Goal: Task Accomplishment & Management: Use online tool/utility

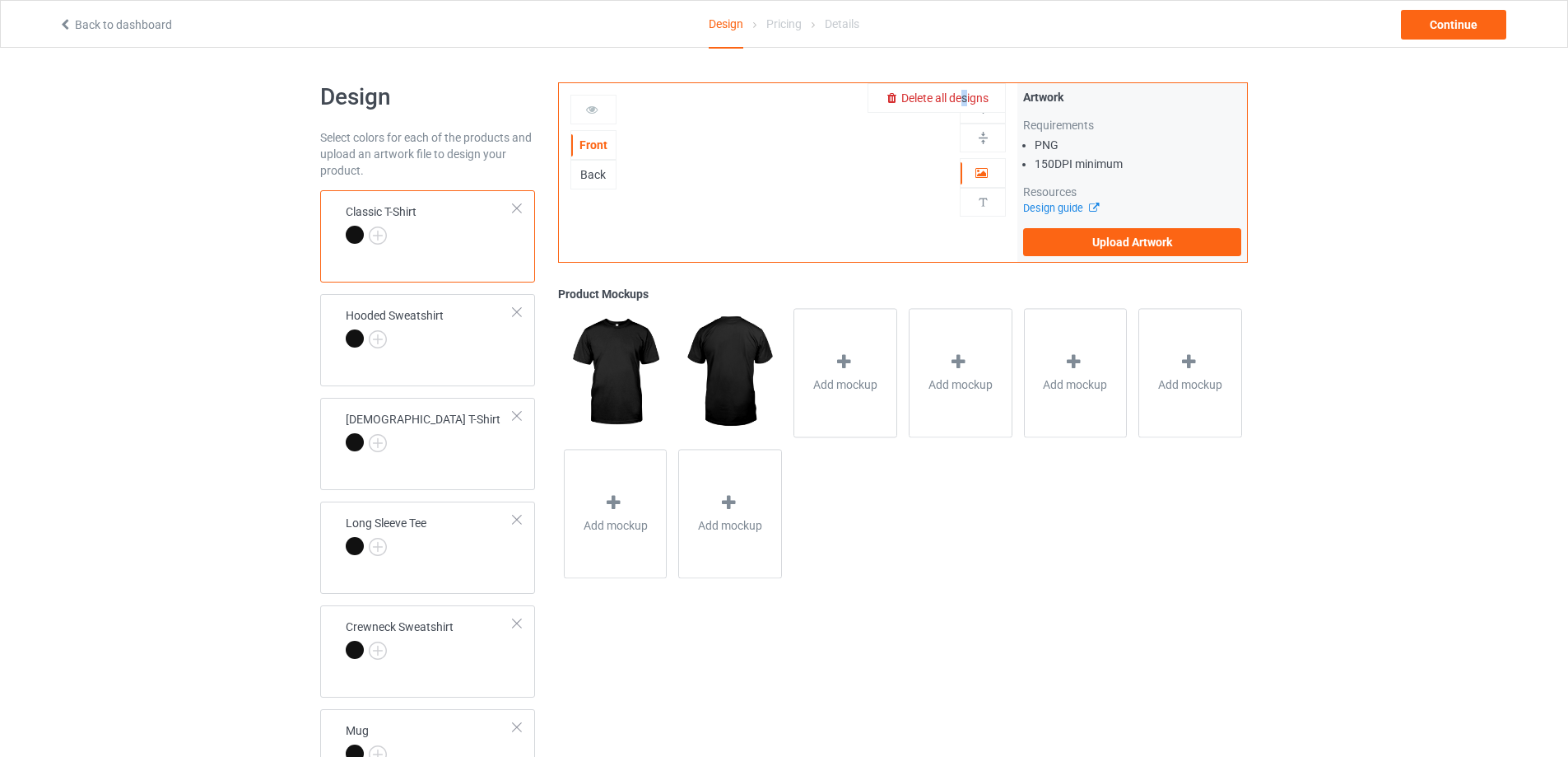
click at [967, 100] on span "Delete all designs" at bounding box center [944, 98] width 87 height 13
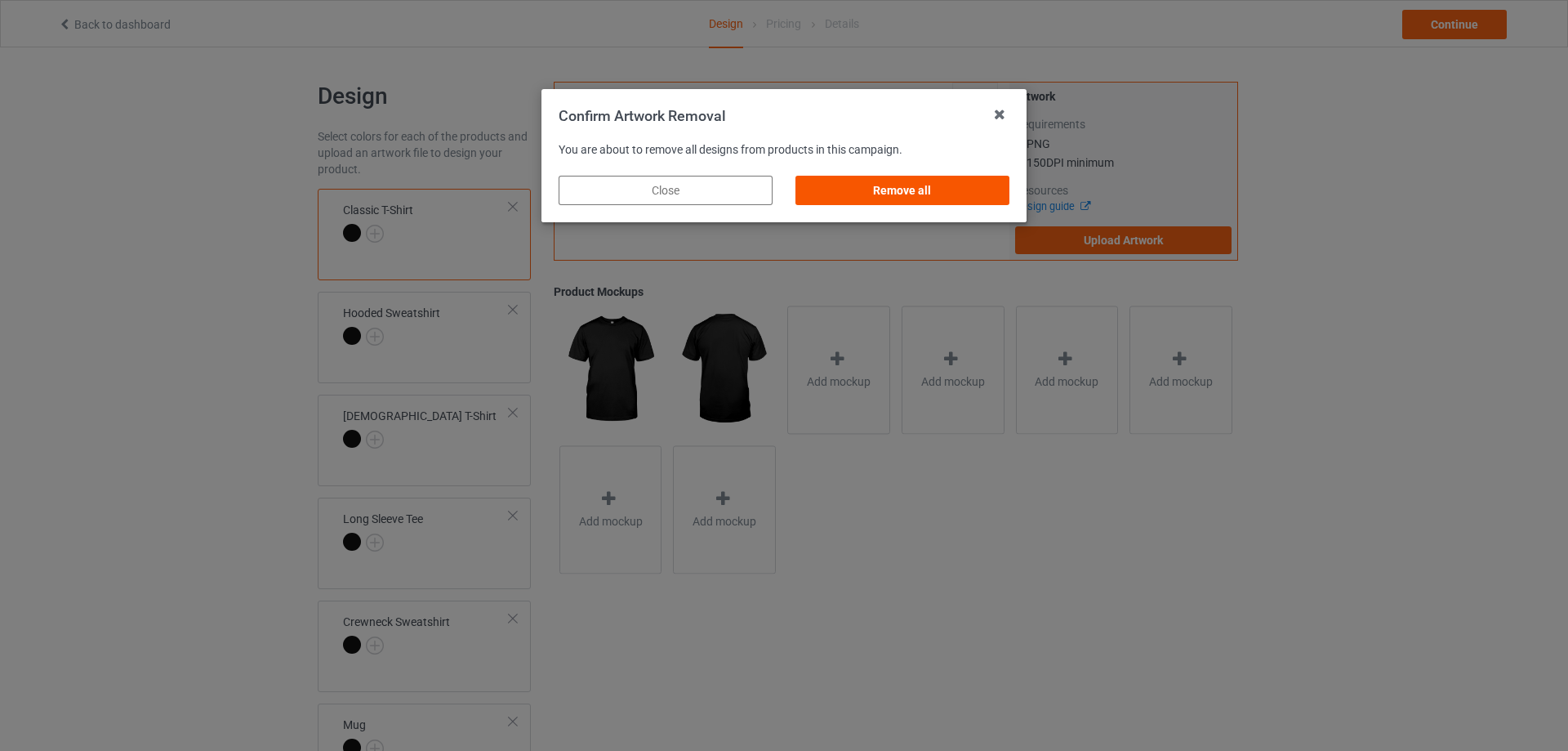
click at [938, 185] on div "Remove all" at bounding box center [902, 190] width 214 height 29
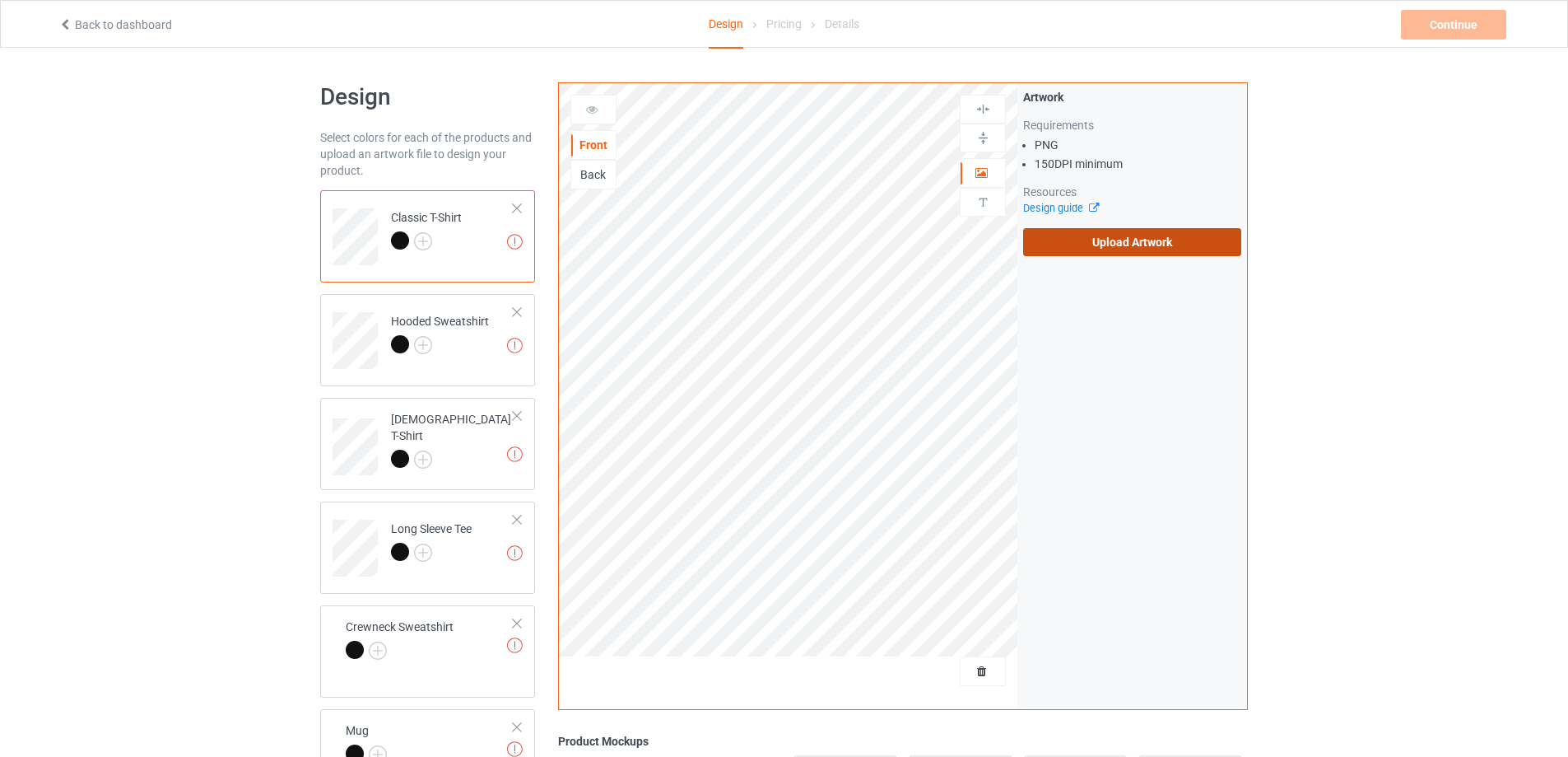
click at [1091, 242] on label "Upload Artwork" at bounding box center [1132, 242] width 218 height 28
click at [0, 0] on input "Upload Artwork" at bounding box center [0, 0] width 0 height 0
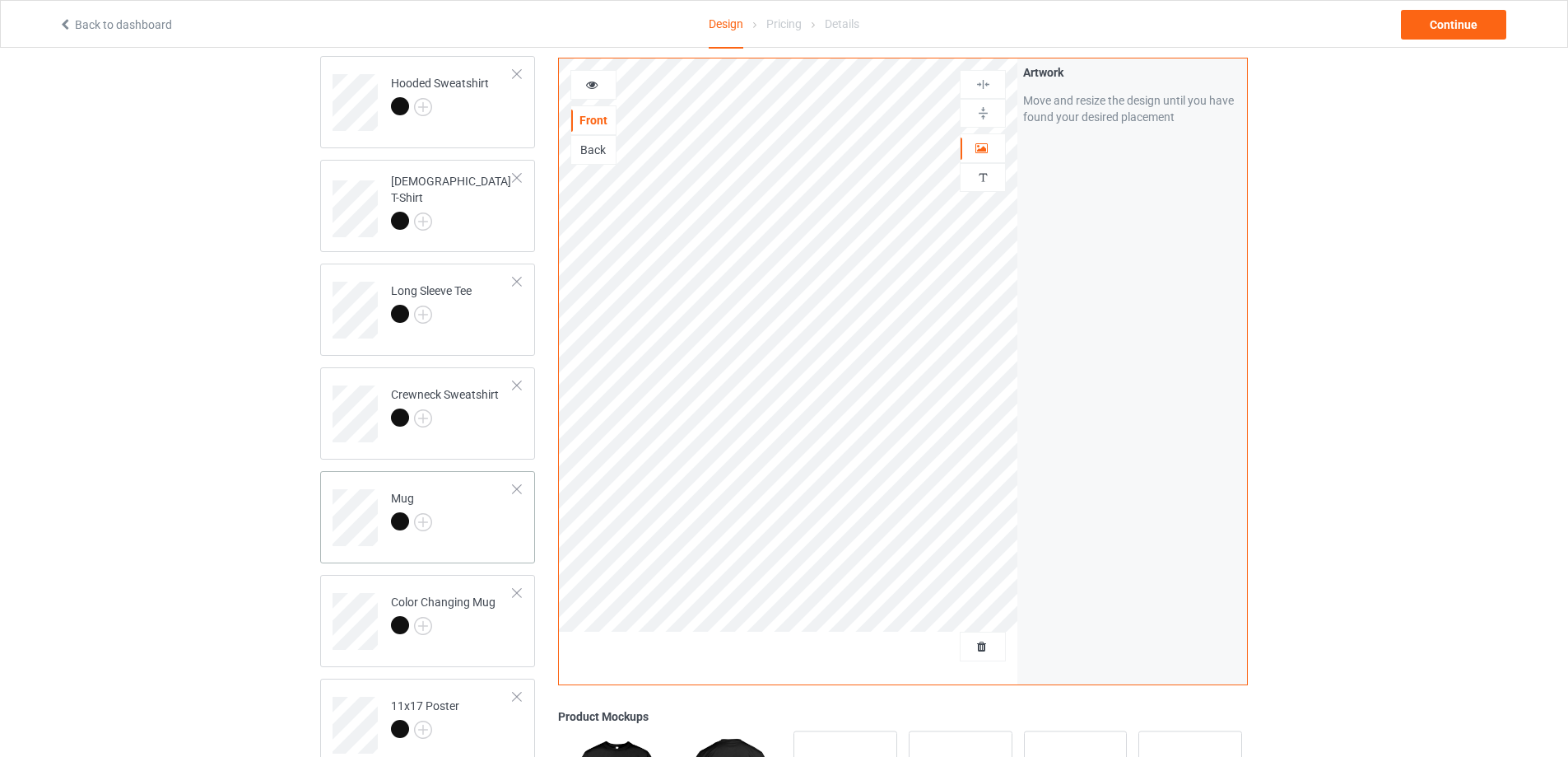
scroll to position [247, 0]
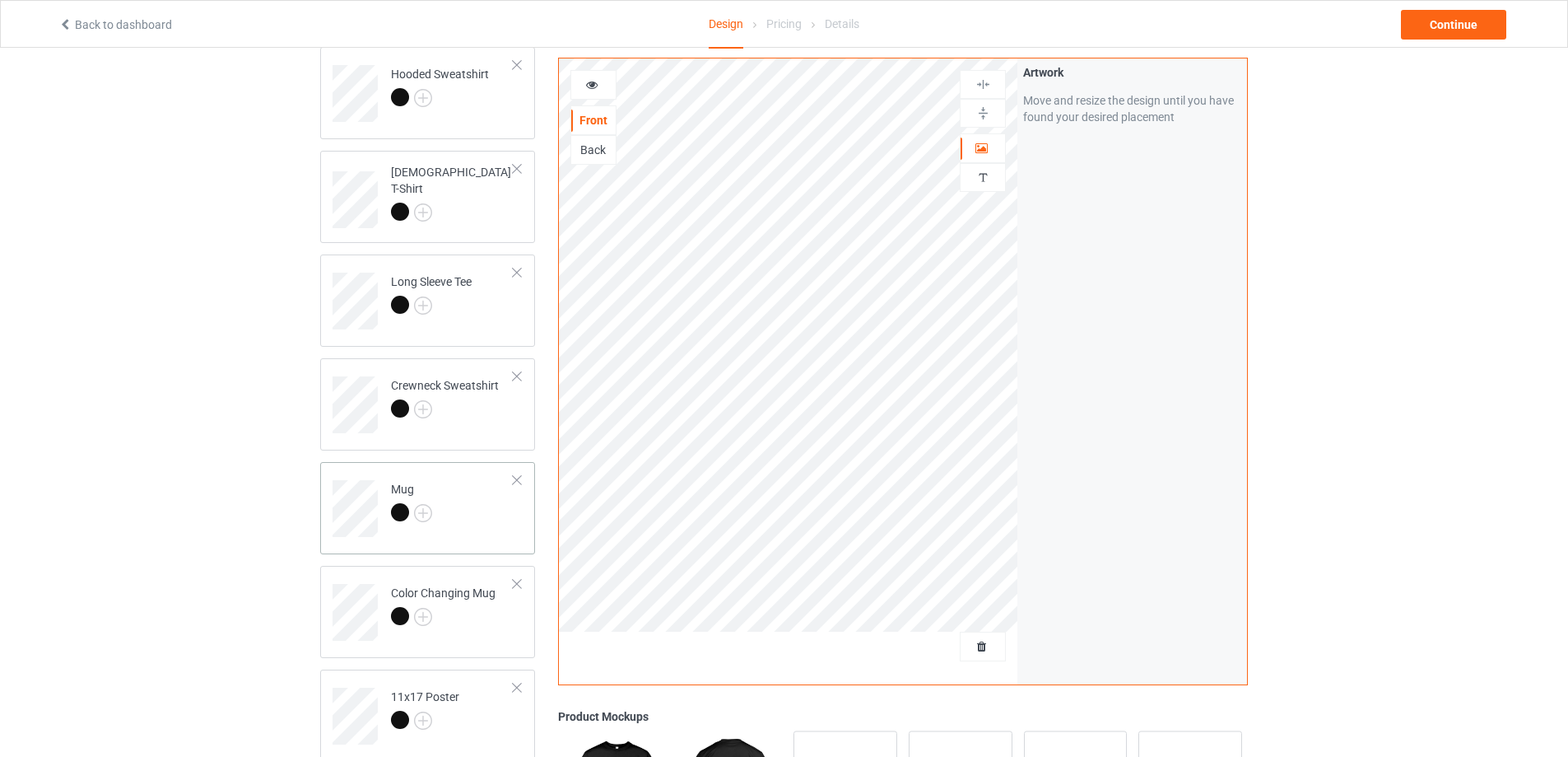
click at [490, 527] on td "Mug" at bounding box center [452, 503] width 141 height 68
drag, startPoint x: 984, startPoint y: 104, endPoint x: 983, endPoint y: 117, distance: 13.0
click at [983, 107] on div at bounding box center [982, 113] width 46 height 29
click at [983, 117] on img at bounding box center [983, 113] width 16 height 16
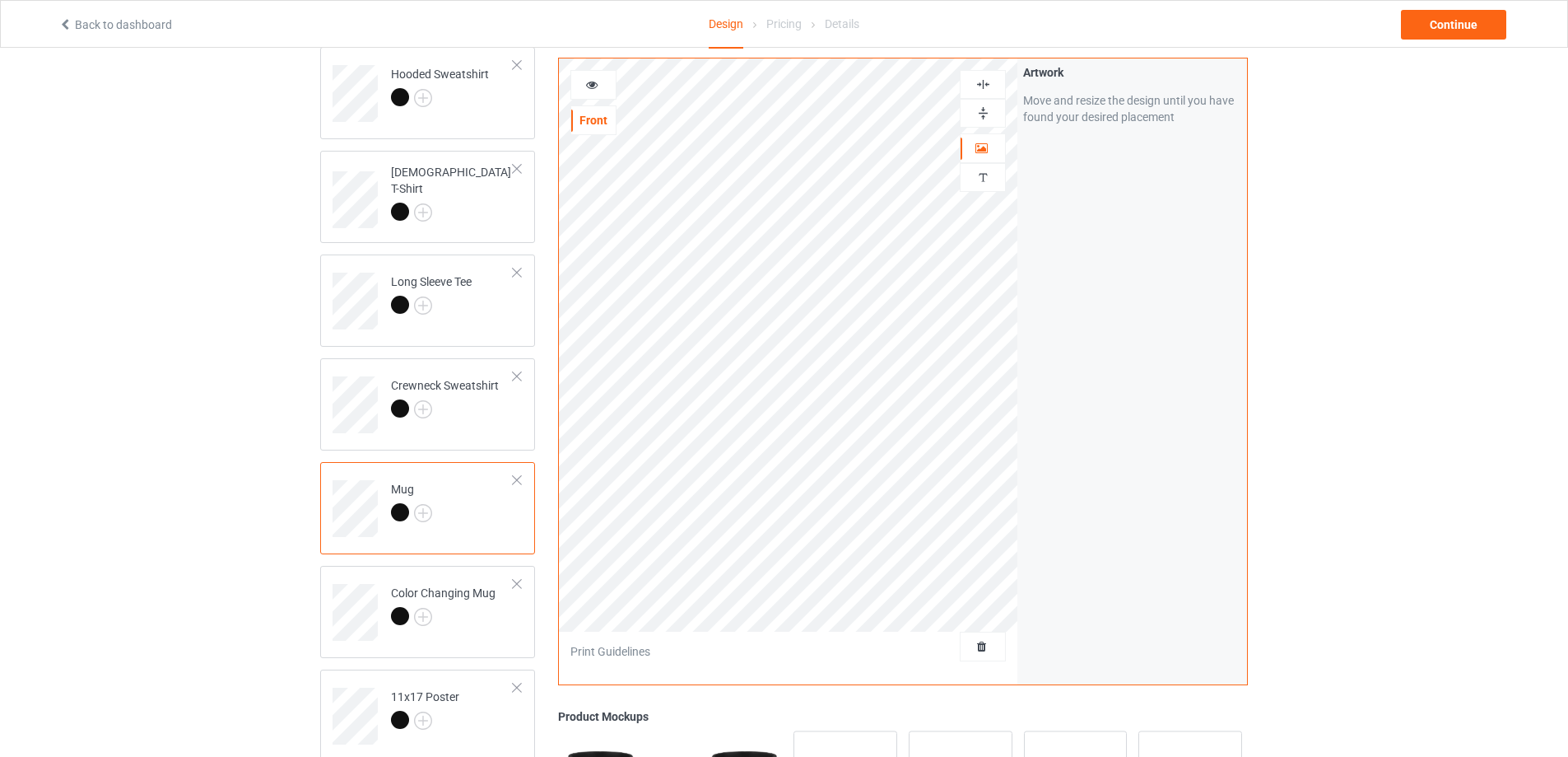
click at [983, 117] on img at bounding box center [983, 113] width 16 height 16
click at [1432, 33] on div "Continue" at bounding box center [1454, 24] width 105 height 29
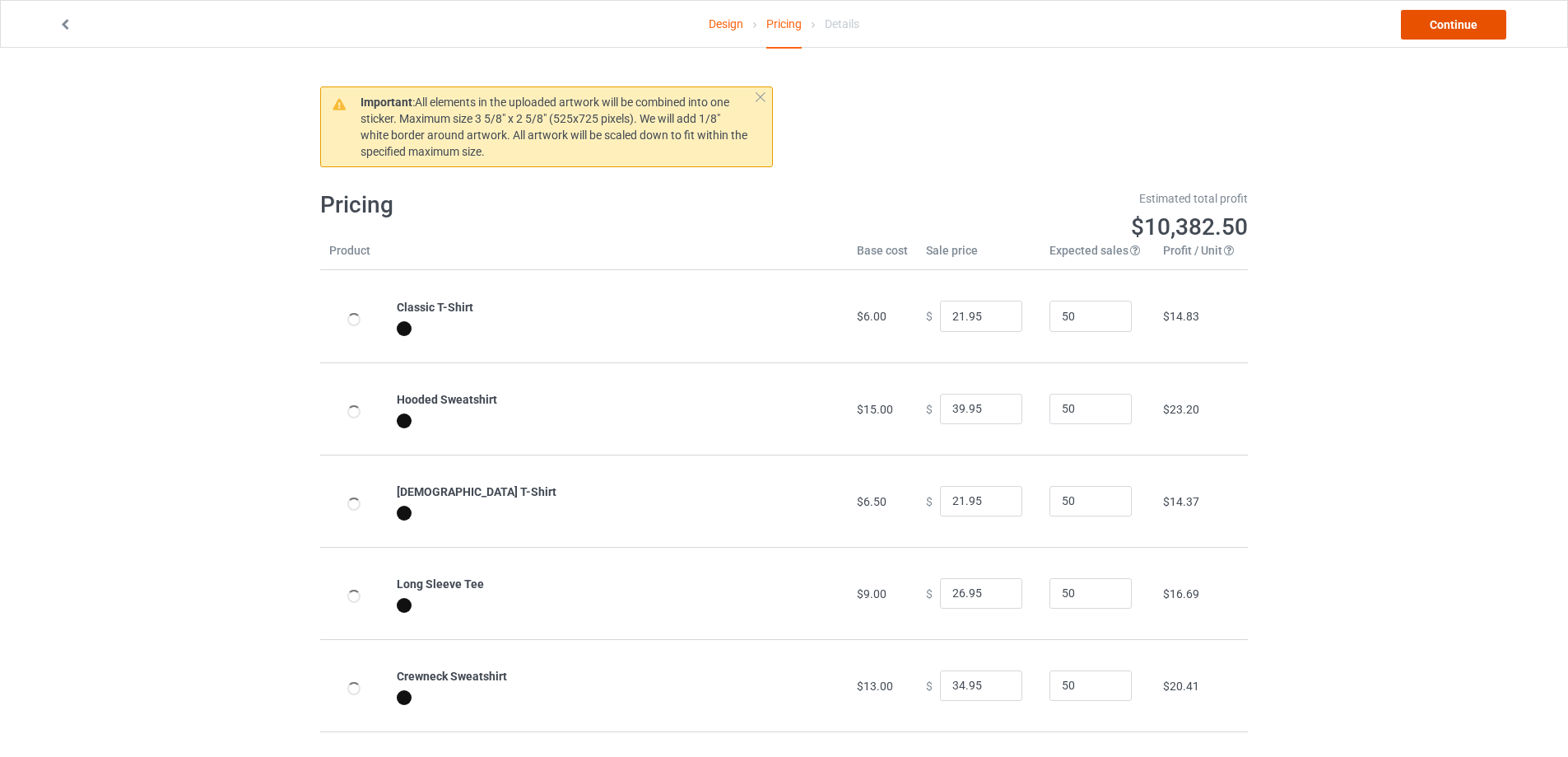
click at [1431, 33] on link "Continue" at bounding box center [1454, 24] width 105 height 29
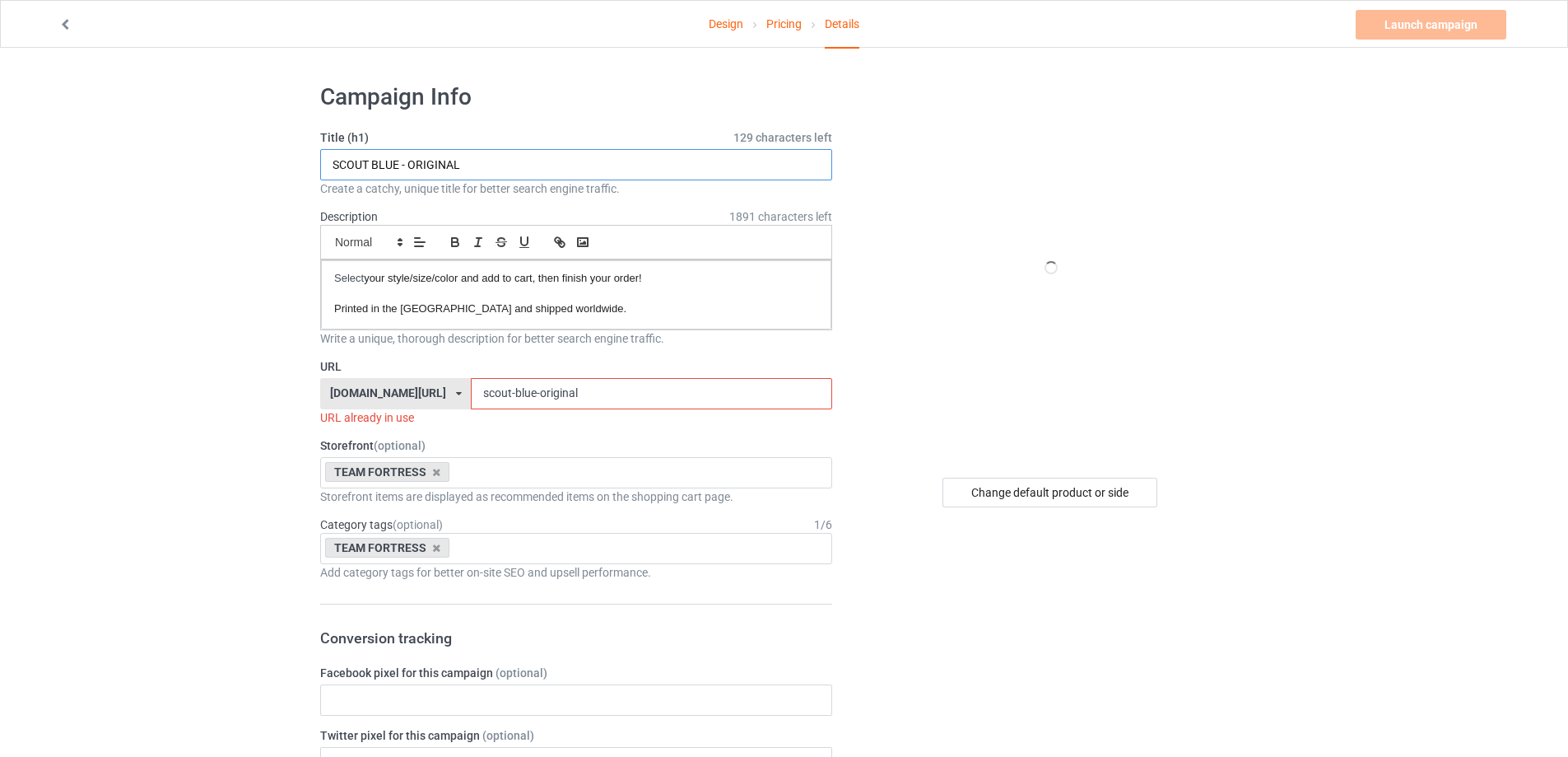
drag, startPoint x: 607, startPoint y: 158, endPoint x: 86, endPoint y: 178, distance: 521.4
paste input "DEMOMAN BLUE - GRUNGE EMBLEM"
type input "DEMOMAN BLUE - GRUNGE EMBLEM"
drag, startPoint x: 548, startPoint y: 396, endPoint x: 274, endPoint y: 386, distance: 274.2
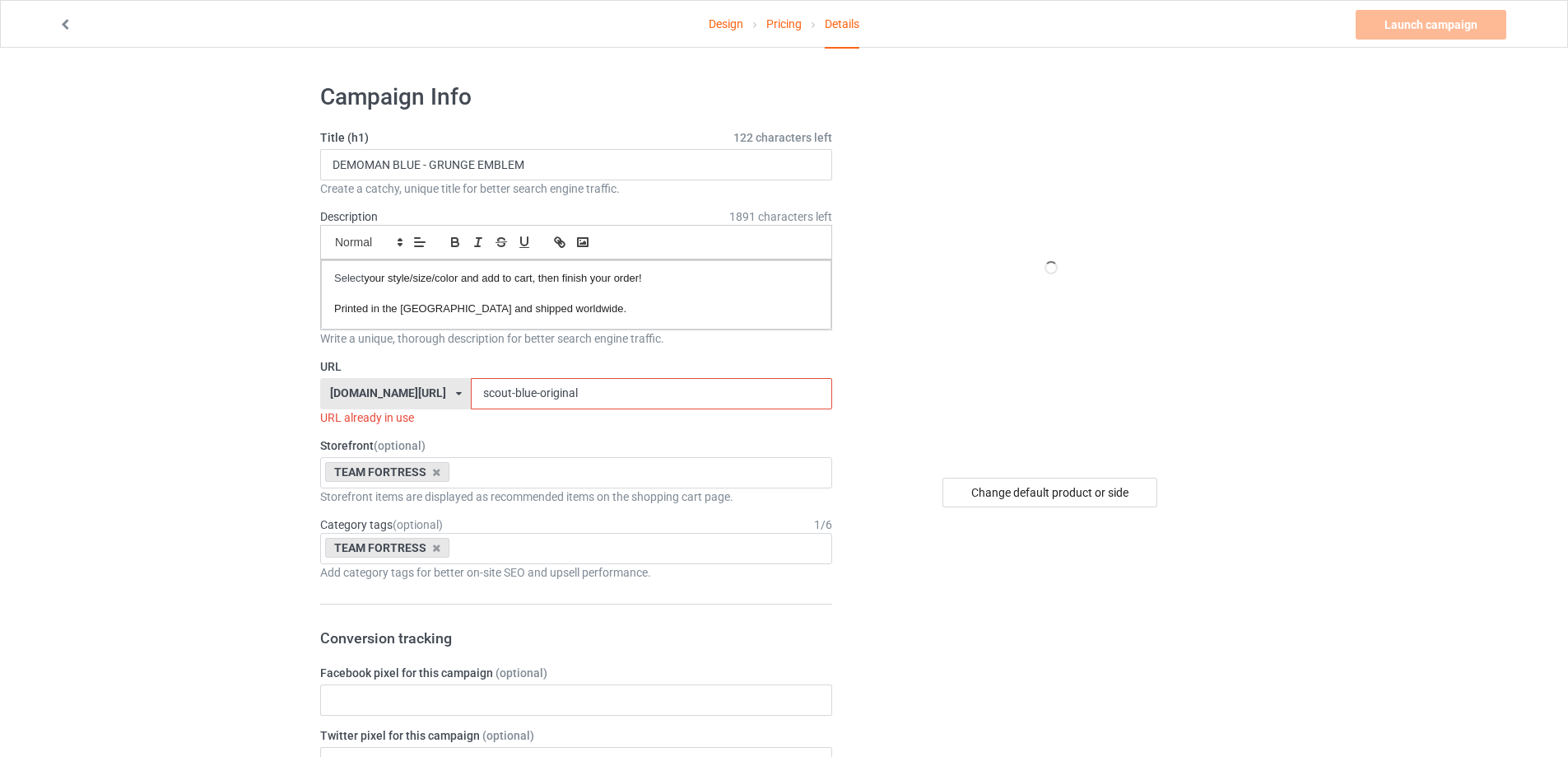
paste input "demoman blue - grunge emblem"
click at [512, 395] on input "demoman blue - grunge emblem" at bounding box center [650, 394] width 360 height 31
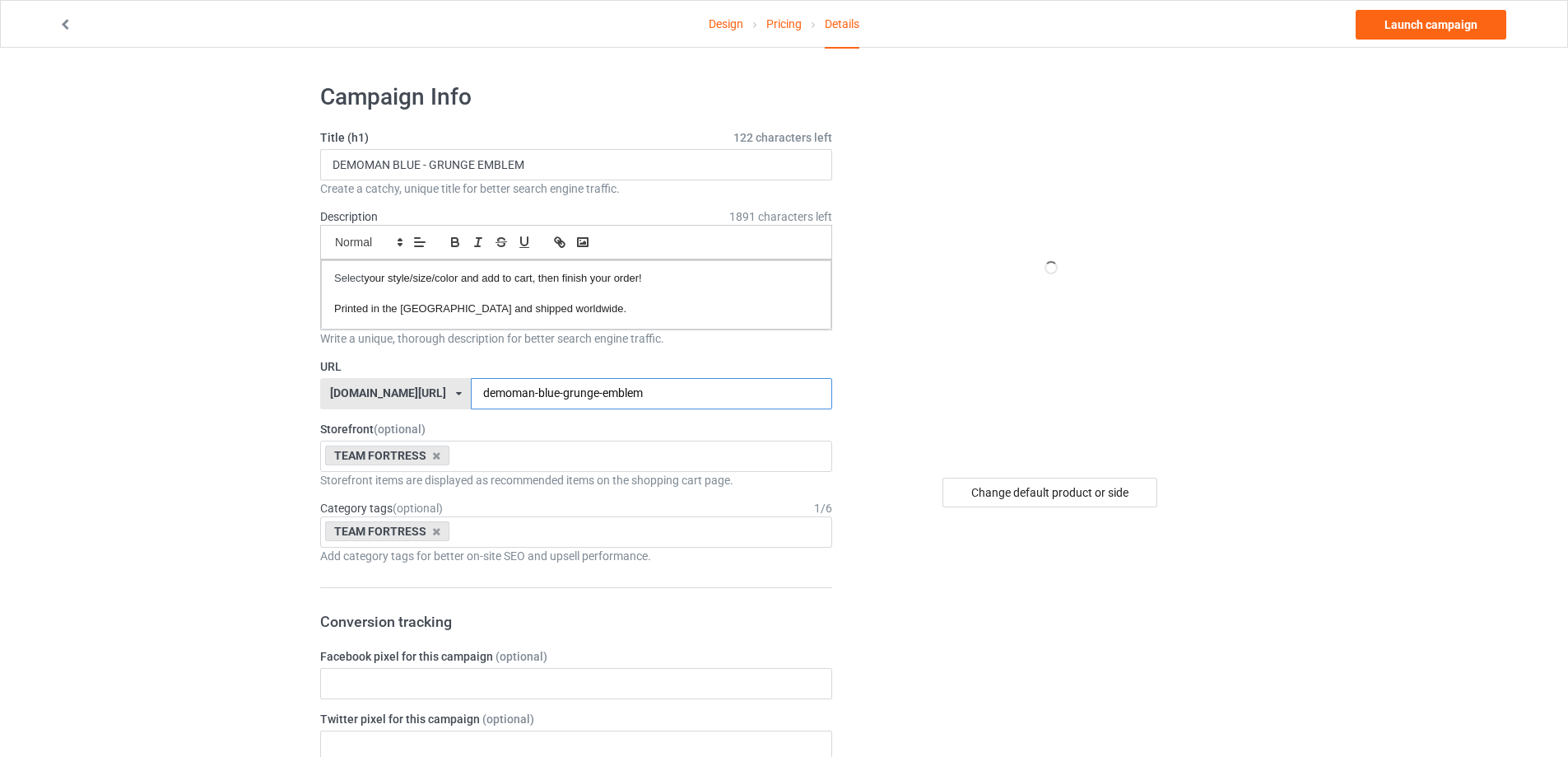
type input "demoman-blue-grunge-emblem"
click at [1047, 488] on div "Change default product or side" at bounding box center [1050, 492] width 215 height 29
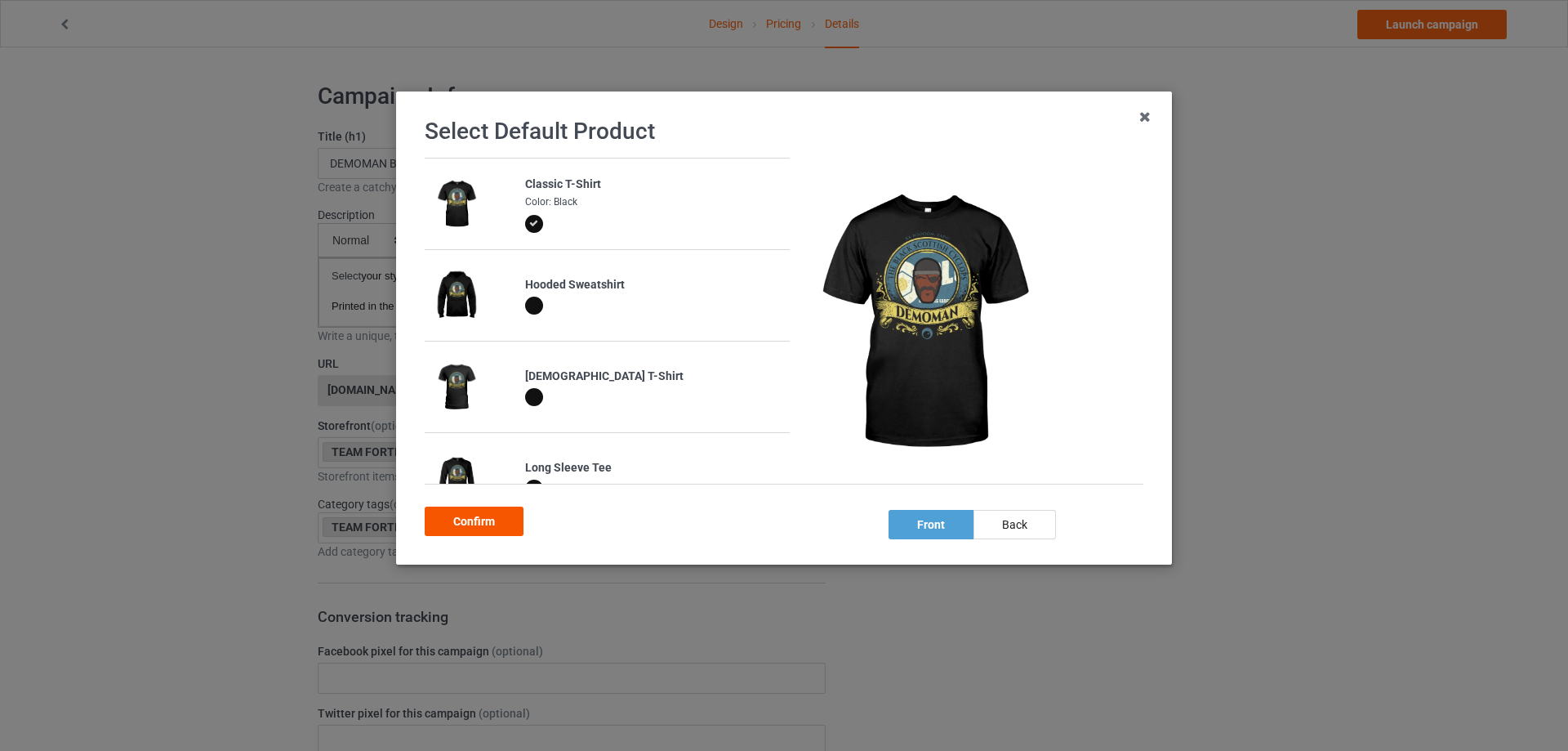
click at [446, 525] on div "Confirm" at bounding box center [474, 521] width 99 height 29
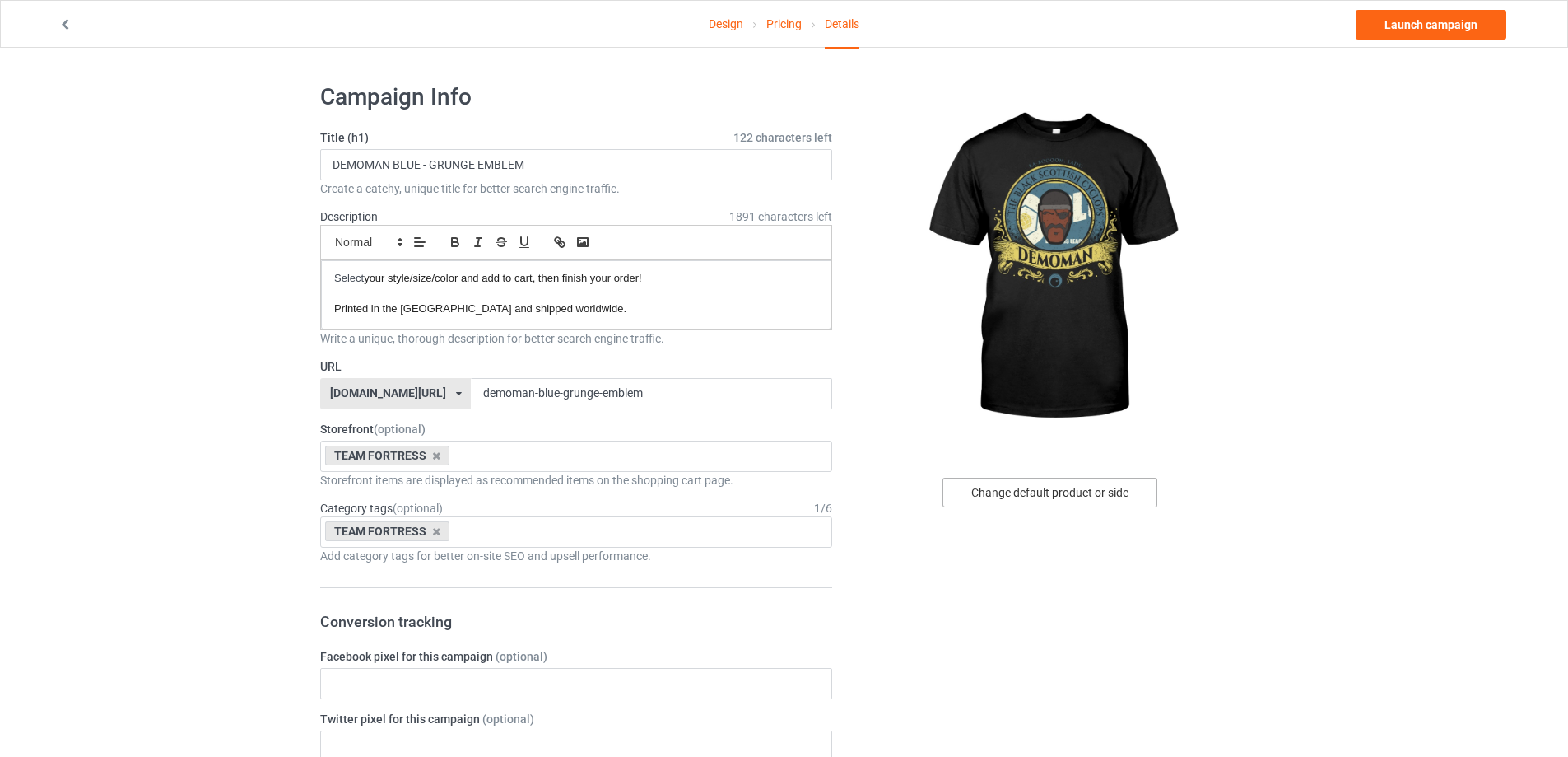
click at [1033, 490] on div "Change default product or side" at bounding box center [1050, 492] width 215 height 29
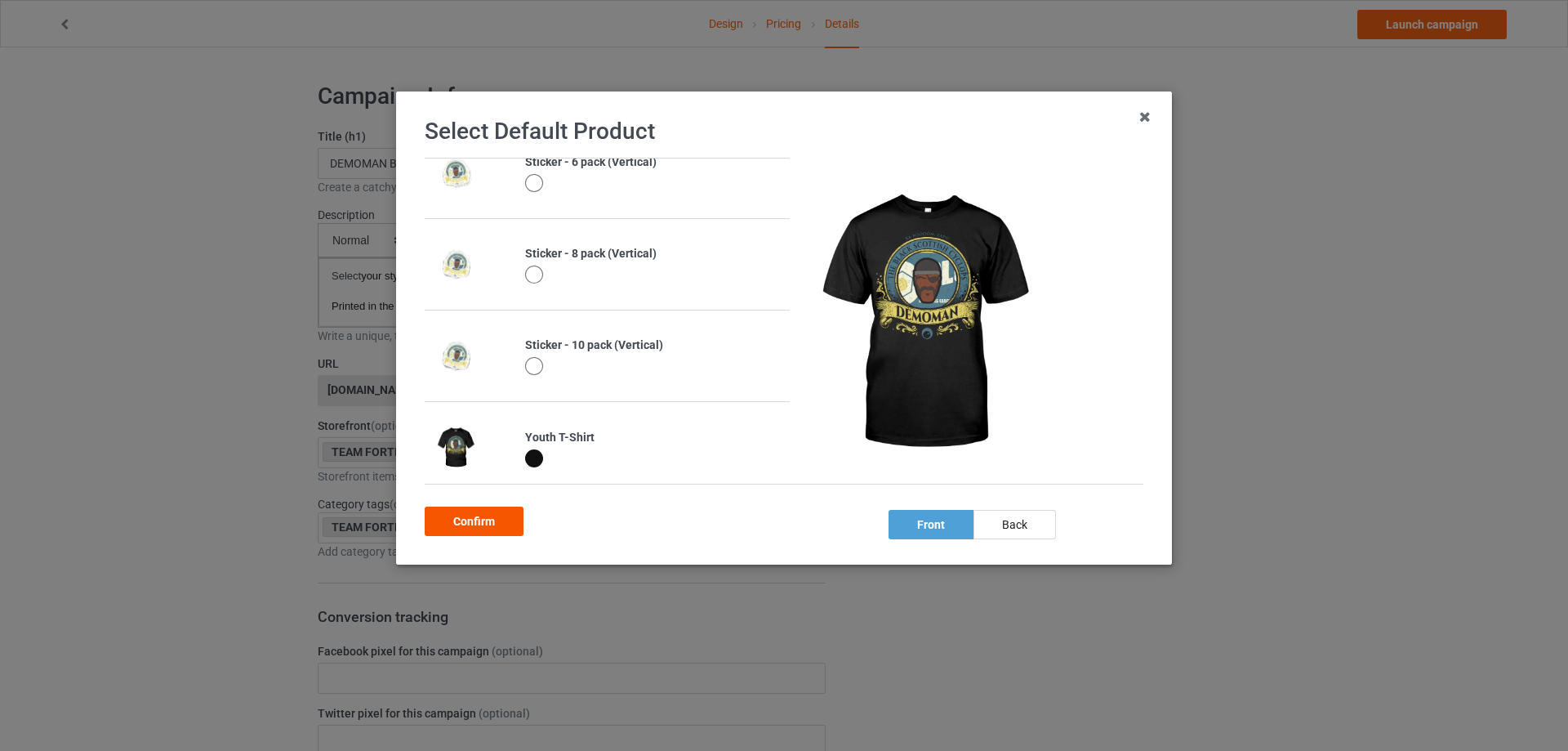
scroll to position [1226, 0]
click at [493, 514] on div "Confirm" at bounding box center [474, 521] width 99 height 29
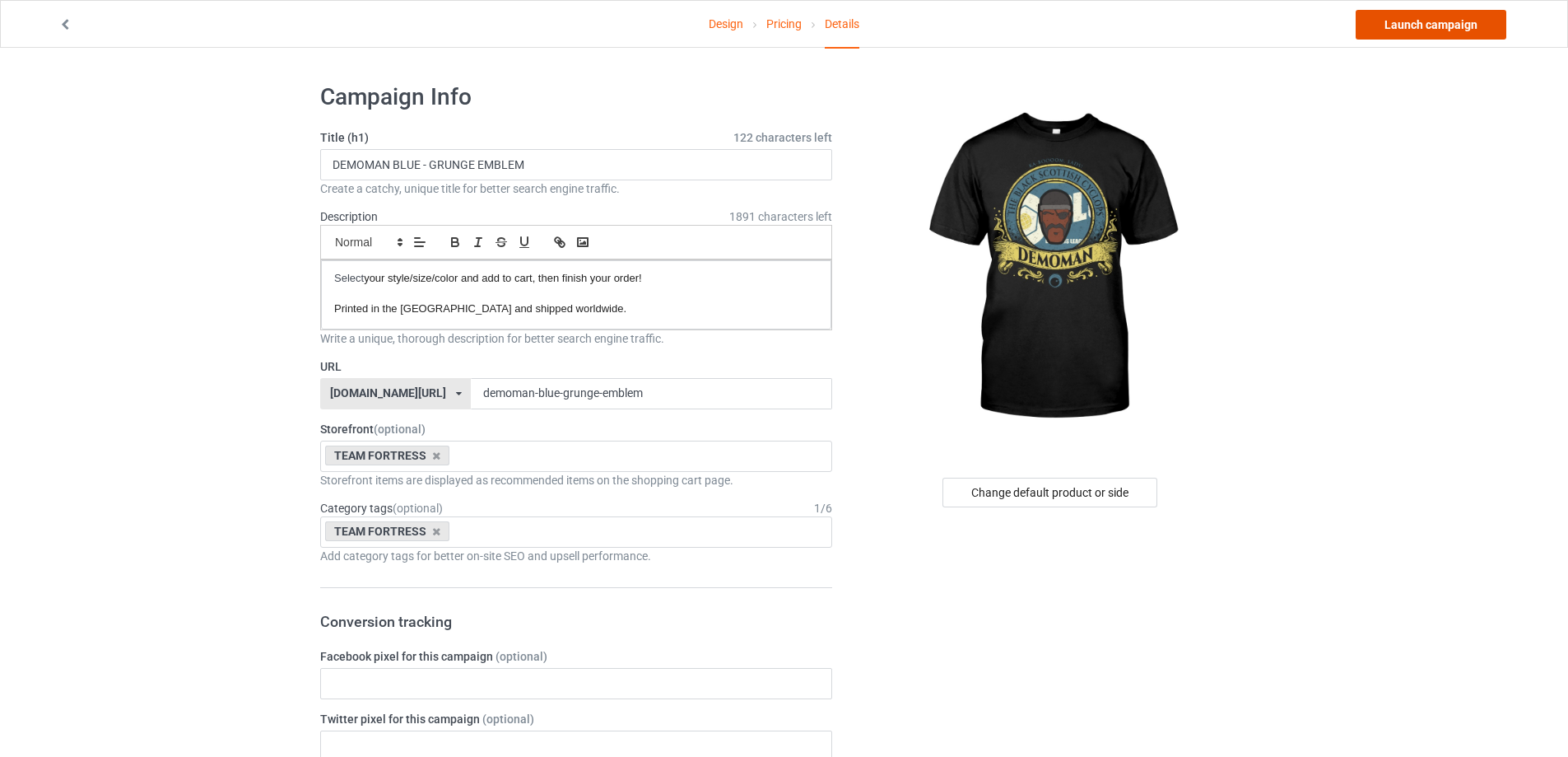
click at [1425, 25] on link "Launch campaign" at bounding box center [1430, 24] width 150 height 29
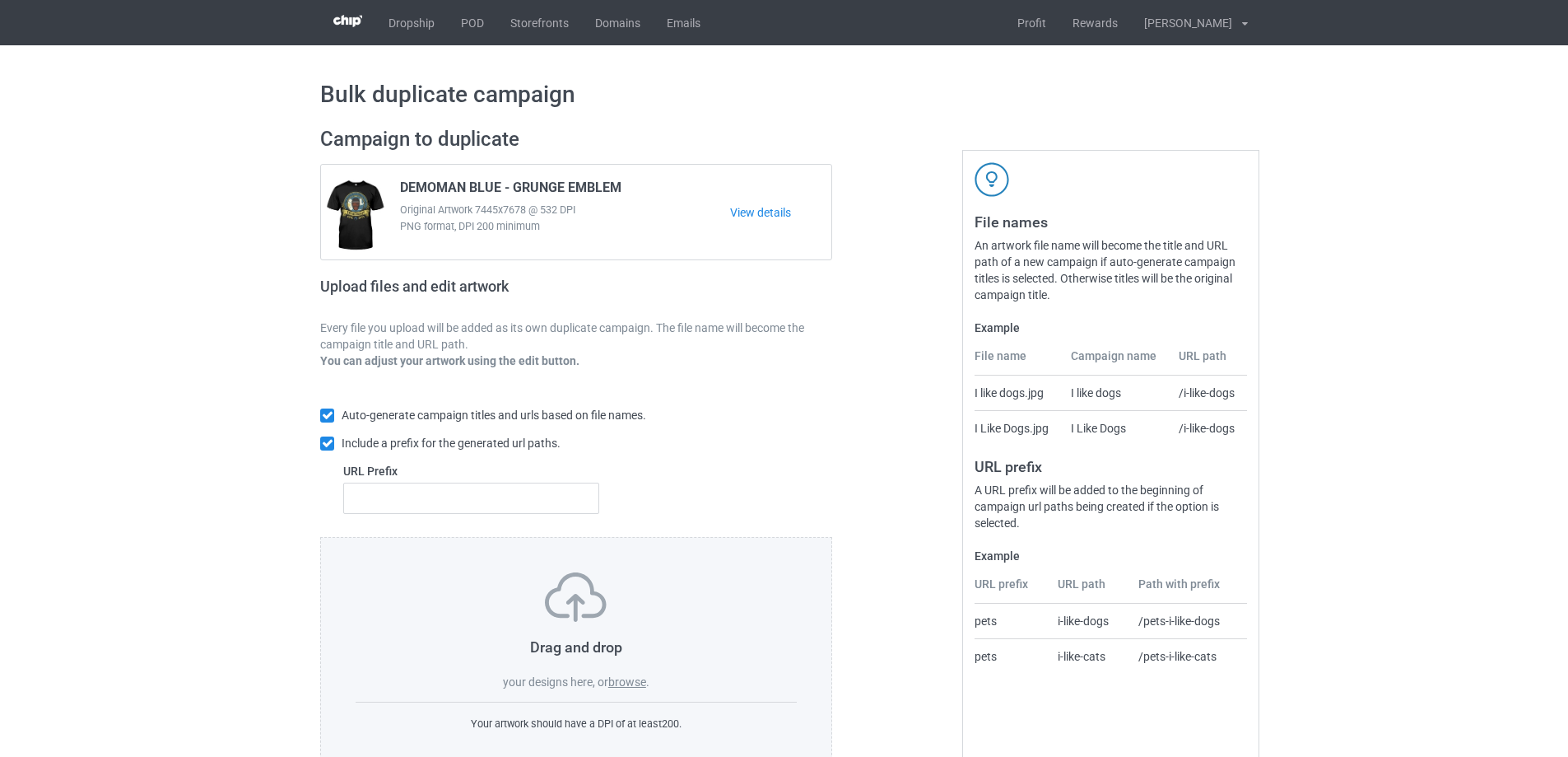
click at [626, 686] on label "browse" at bounding box center [627, 681] width 38 height 13
click at [0, 0] on input "browse" at bounding box center [0, 0] width 0 height 0
